Goal: Task Accomplishment & Management: Use online tool/utility

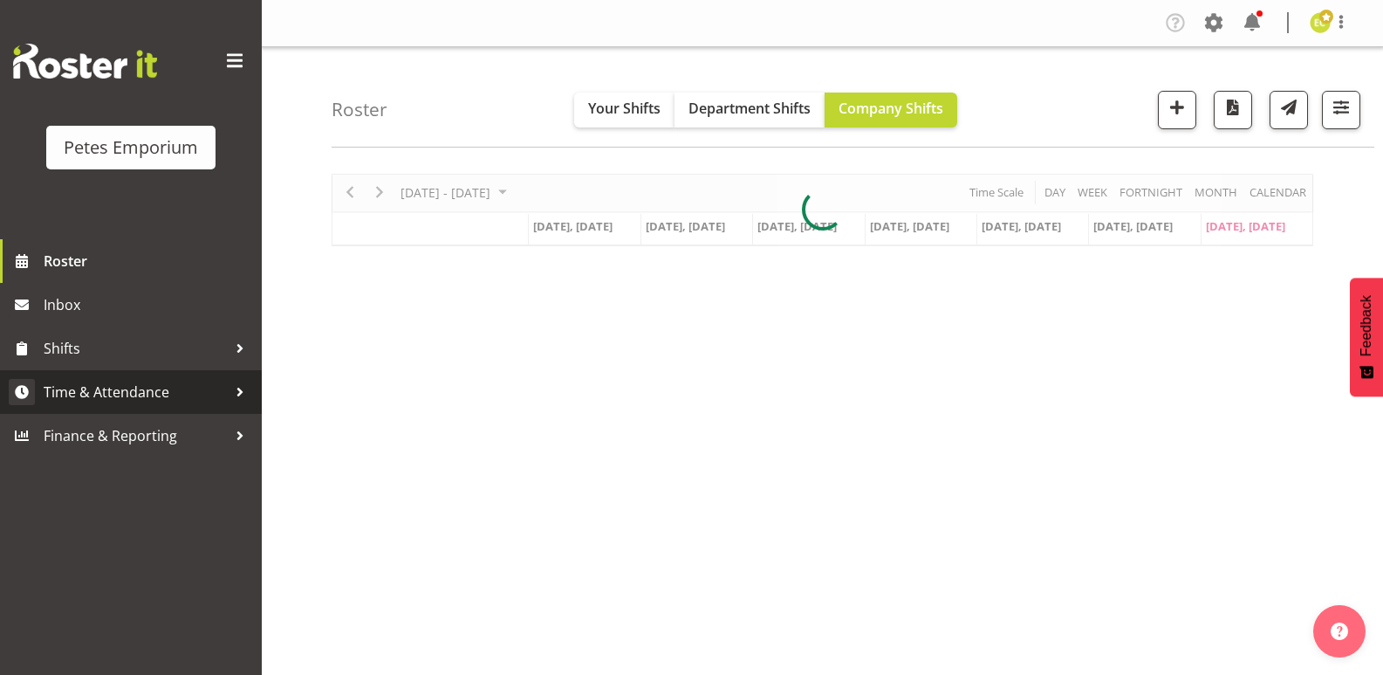
click at [93, 383] on span "Time & Attendance" at bounding box center [135, 392] width 183 height 26
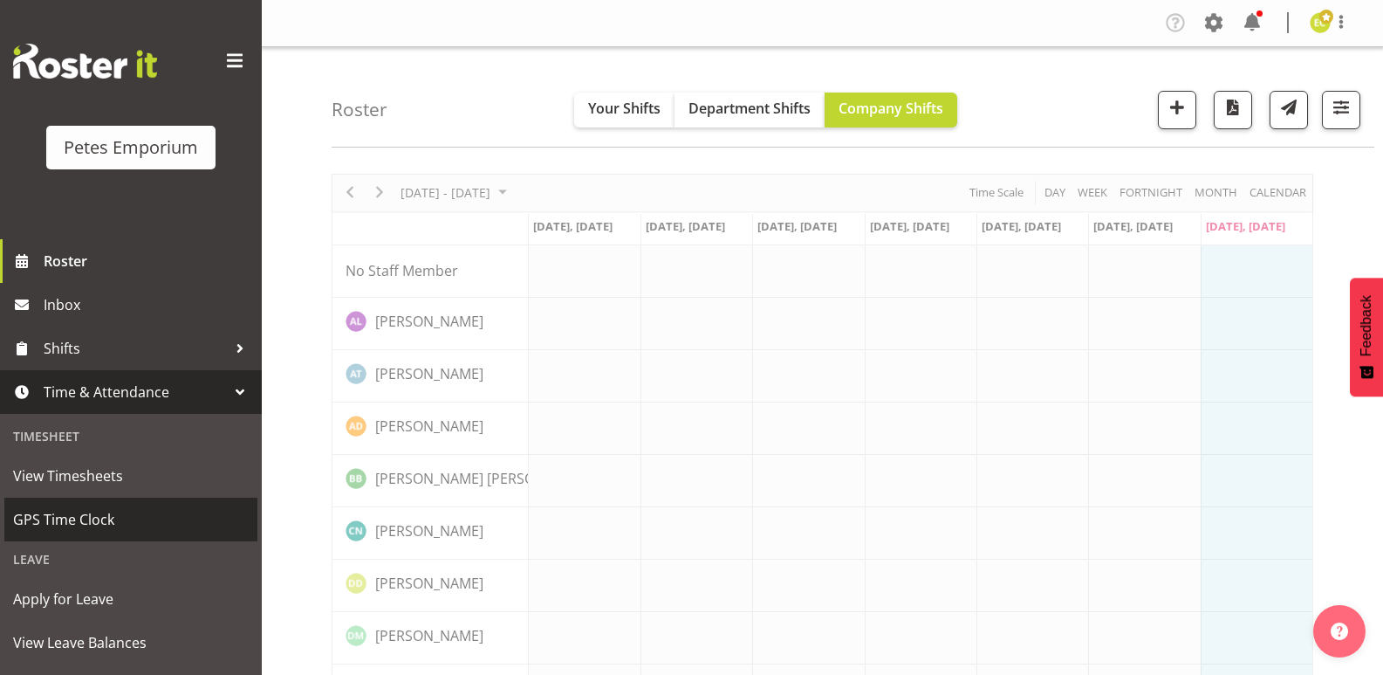
click at [41, 530] on span "GPS Time Clock" at bounding box center [131, 519] width 236 height 26
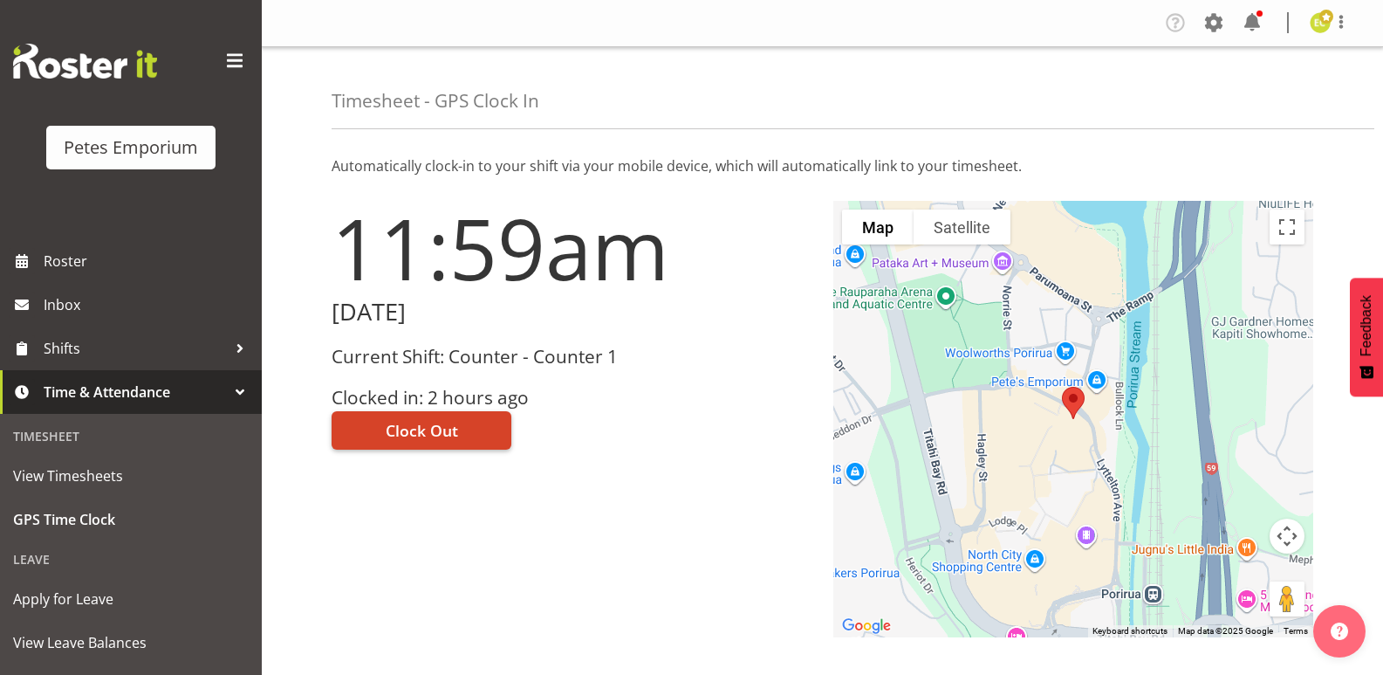
click at [411, 417] on button "Clock Out" at bounding box center [422, 430] width 180 height 38
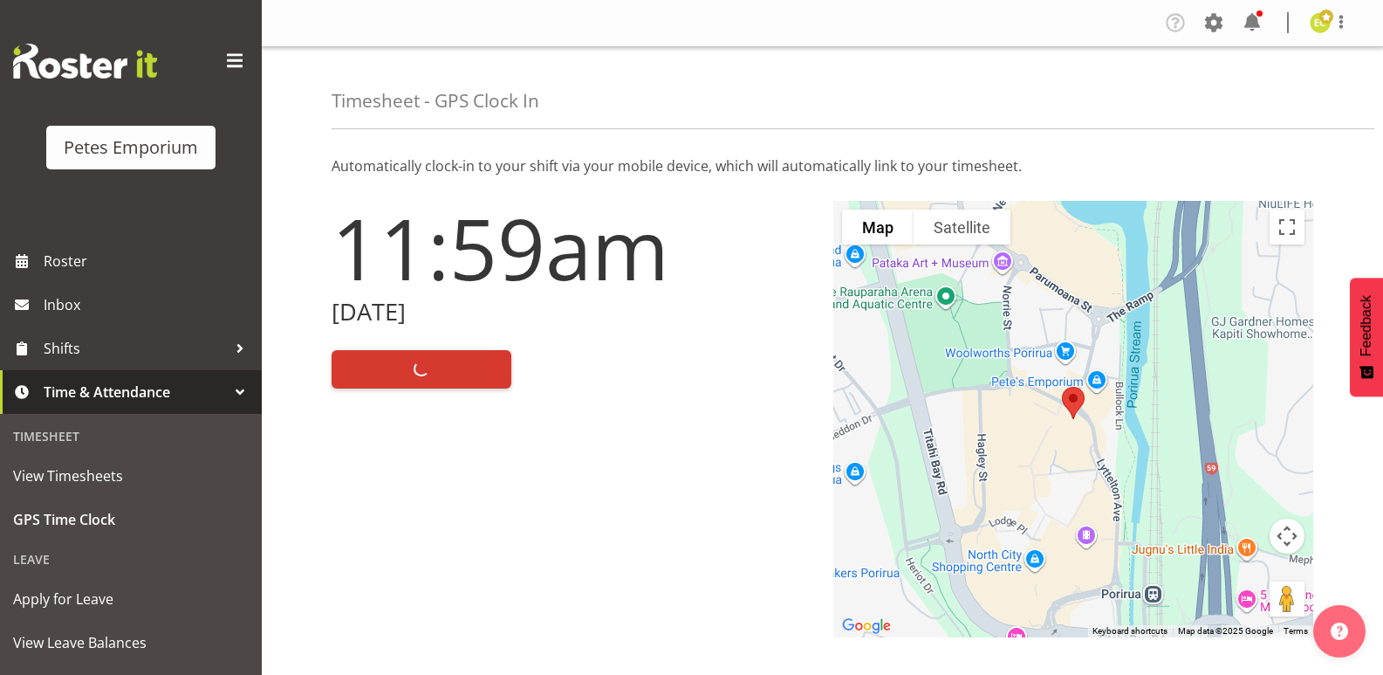
click at [1339, 83] on div "Timesheet - GPS Clock In" at bounding box center [853, 88] width 1043 height 82
click at [1336, 17] on span at bounding box center [1341, 21] width 21 height 21
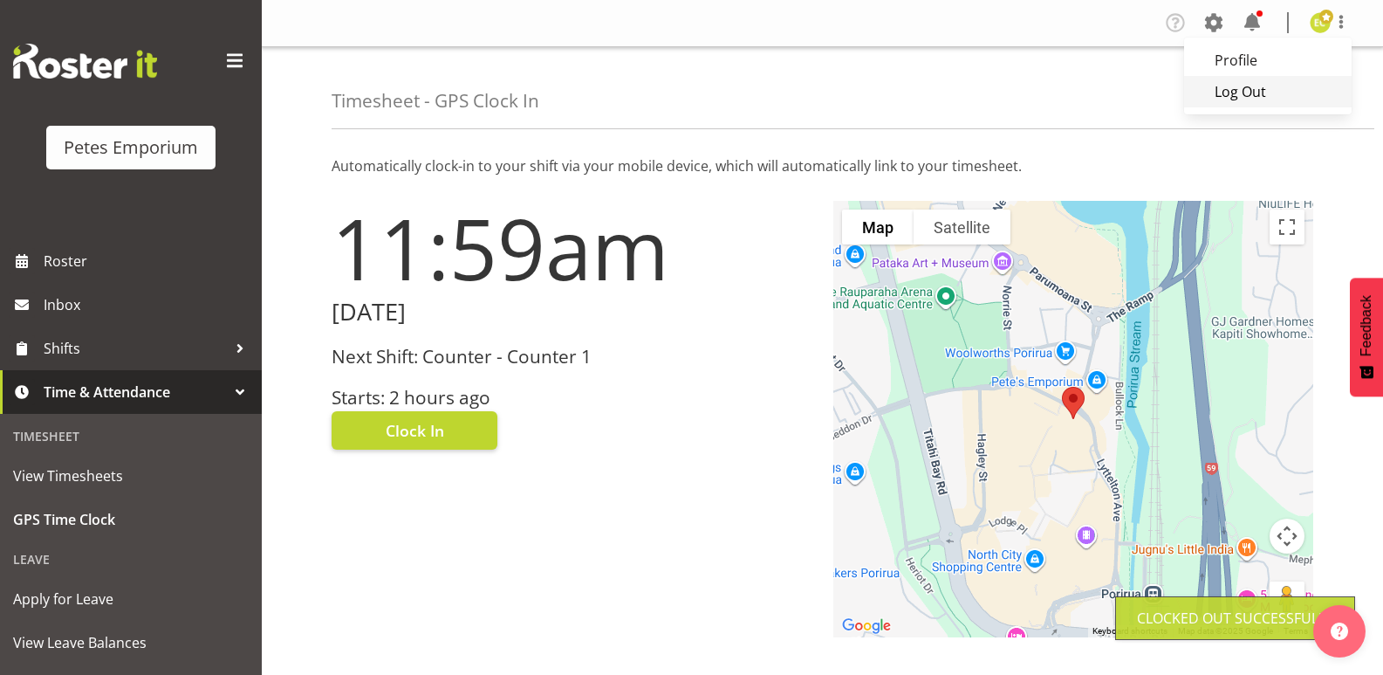
click at [1252, 89] on link "Log Out" at bounding box center [1268, 91] width 168 height 31
